Goal: Task Accomplishment & Management: Use online tool/utility

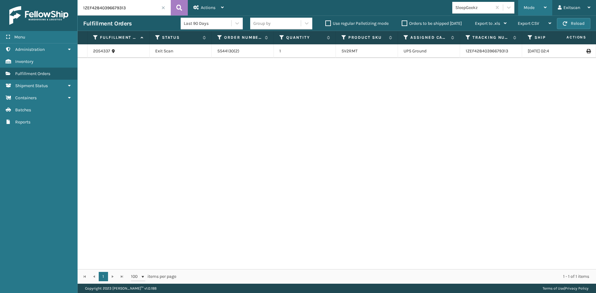
click at [531, 6] on span "Mode" at bounding box center [529, 7] width 11 height 5
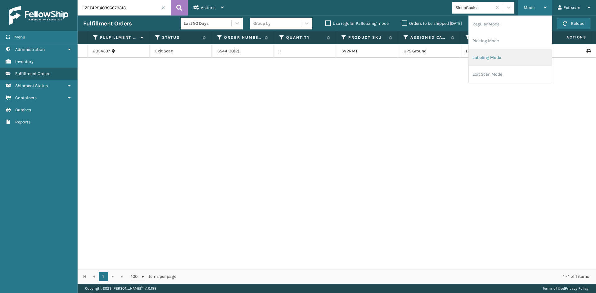
click at [493, 55] on li "Labeling Mode" at bounding box center [510, 57] width 83 height 17
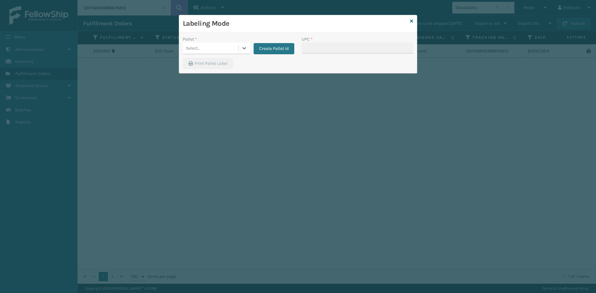
click at [237, 49] on div "Select..." at bounding box center [211, 48] width 56 height 10
click at [227, 61] on div "FDXG-HQ47ZA5E80" at bounding box center [216, 63] width 67 height 11
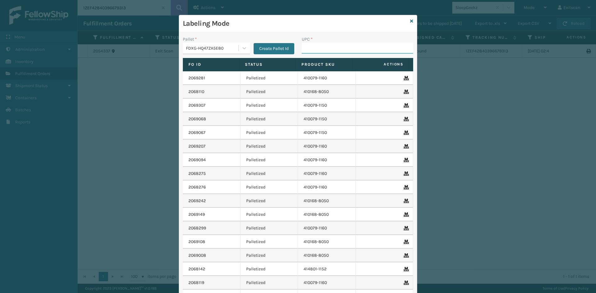
click at [316, 45] on input "UPC *" at bounding box center [357, 48] width 111 height 11
type input "ssleg3inch-2.5d"
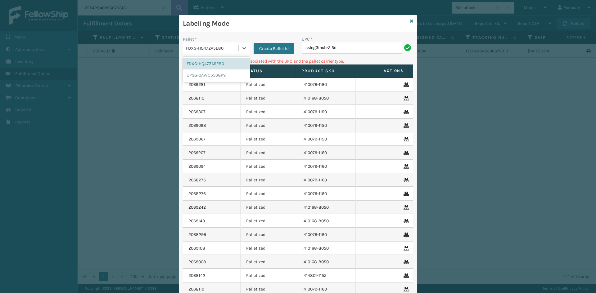
click at [232, 45] on div "FDXG-HQ47ZA5E80" at bounding box center [212, 48] width 53 height 7
click at [223, 73] on div "UPSG-0AWC556GP9" at bounding box center [216, 75] width 67 height 11
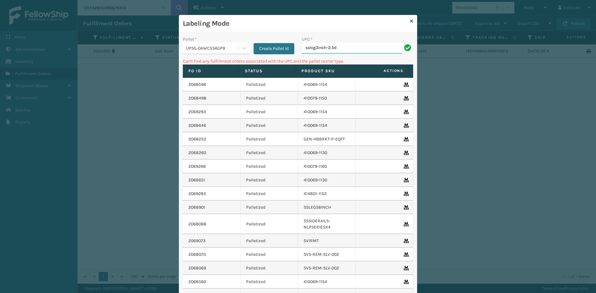
click at [351, 48] on input "ssleg3inch-2.5d" at bounding box center [352, 48] width 100 height 11
click at [314, 48] on input "ssleg3inch-2.5d" at bounding box center [352, 48] width 100 height 11
type input "sslegs3inch-2.5d"
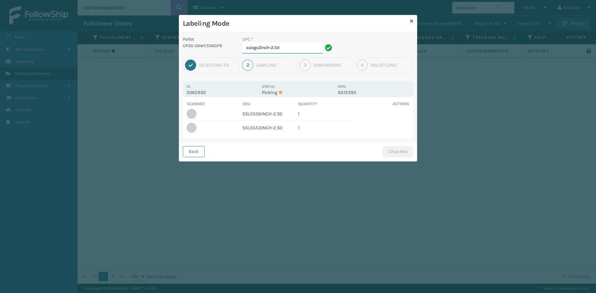
click at [294, 49] on input "sslegs3inch-2.5d" at bounding box center [282, 48] width 80 height 11
type input "S"
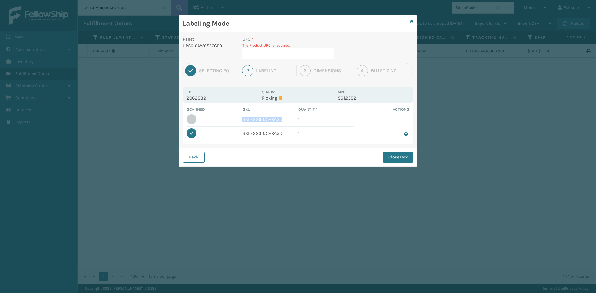
drag, startPoint x: 286, startPoint y: 119, endPoint x: 241, endPoint y: 120, distance: 45.0
click at [241, 120] on tr "SSLEGS6INCH-2.5D 1" at bounding box center [298, 120] width 223 height 14
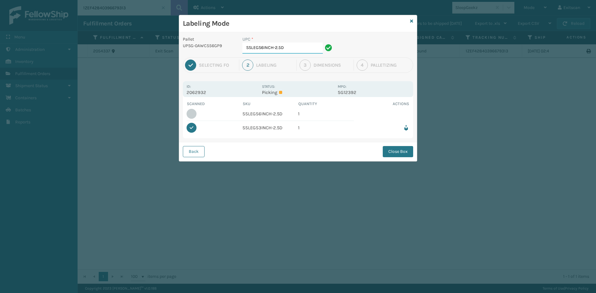
click at [283, 45] on input "SSLEGS6INCH-2.5D" at bounding box center [282, 48] width 80 height 11
type input "SSLEGS6INCH-2.5D"
click at [401, 141] on div "Pallet UPSG-0AWC556GP9 UPC * SSLEGS6INCH-2.5D 1 Selecting FO 2 Labeling 3 Dimen…" at bounding box center [298, 96] width 238 height 129
click at [400, 145] on div "Back Close Box" at bounding box center [298, 151] width 238 height 19
click at [399, 147] on button "Close Box" at bounding box center [398, 151] width 30 height 11
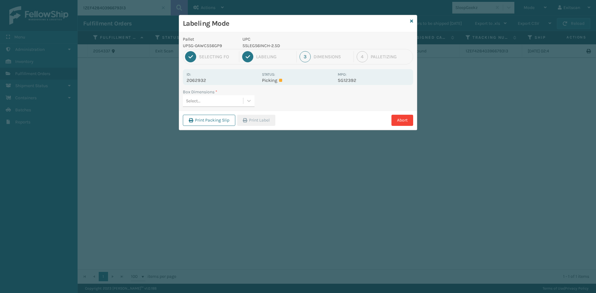
click at [229, 98] on div "Select..." at bounding box center [213, 101] width 60 height 10
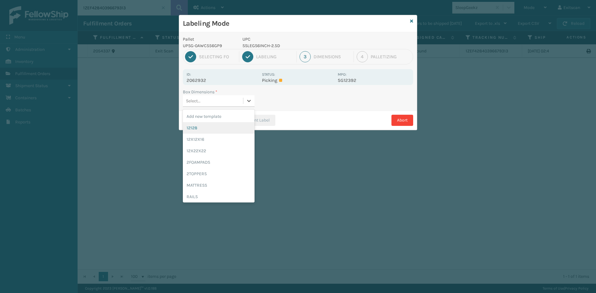
click at [221, 125] on div "12128" at bounding box center [219, 127] width 72 height 11
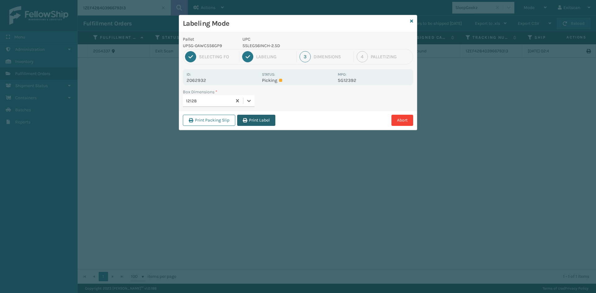
click at [242, 122] on button "Print Label" at bounding box center [256, 120] width 38 height 11
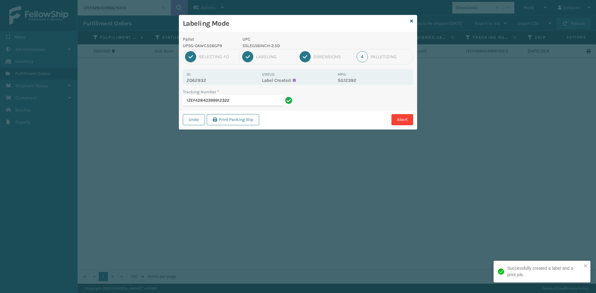
click at [272, 101] on input "1ZEF42840399912322" at bounding box center [233, 100] width 100 height 11
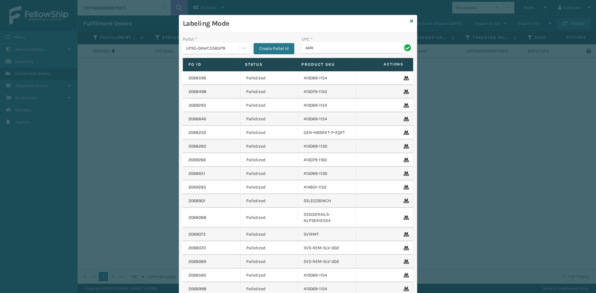
type input "ssleg"
